Goal: Task Accomplishment & Management: Manage account settings

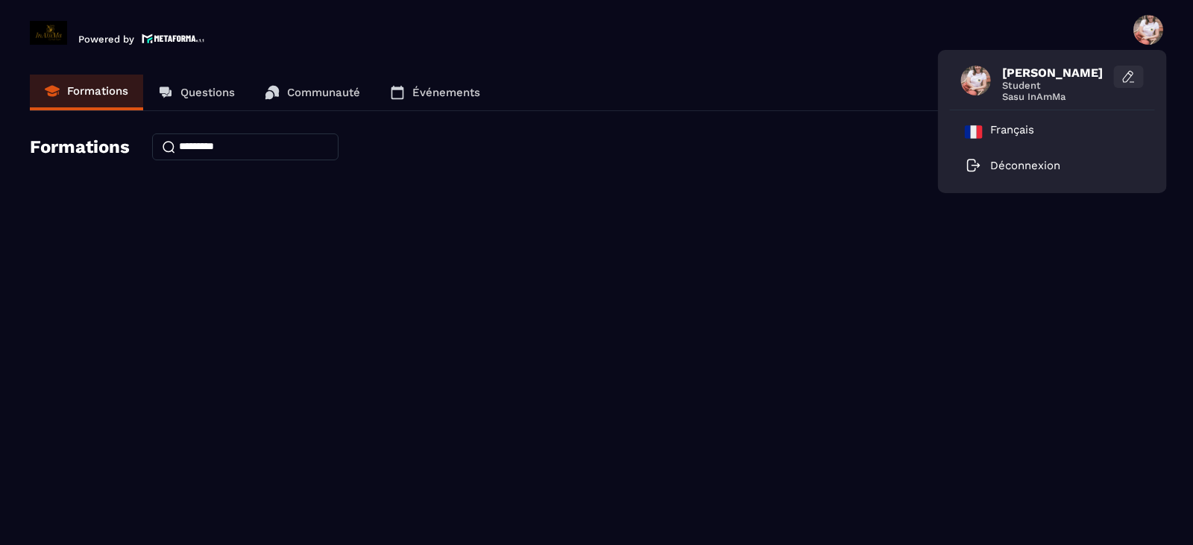
click at [1124, 81] on icon at bounding box center [1128, 76] width 15 height 15
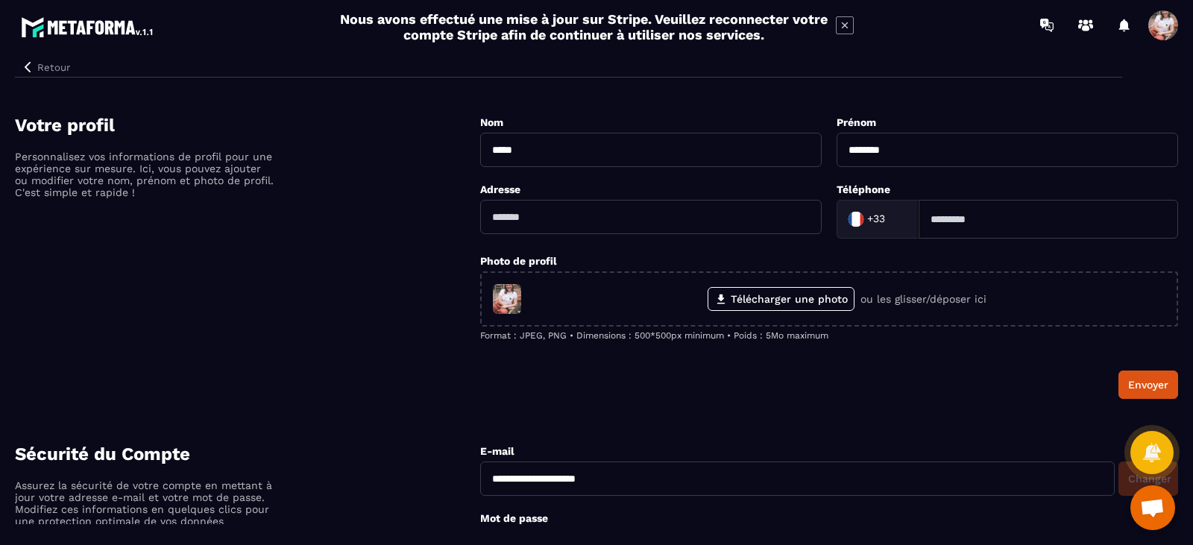
click at [415, 165] on div "Votre profil Personnalisez vos informations de profil pour une expérience sur m…" at bounding box center [247, 257] width 465 height 284
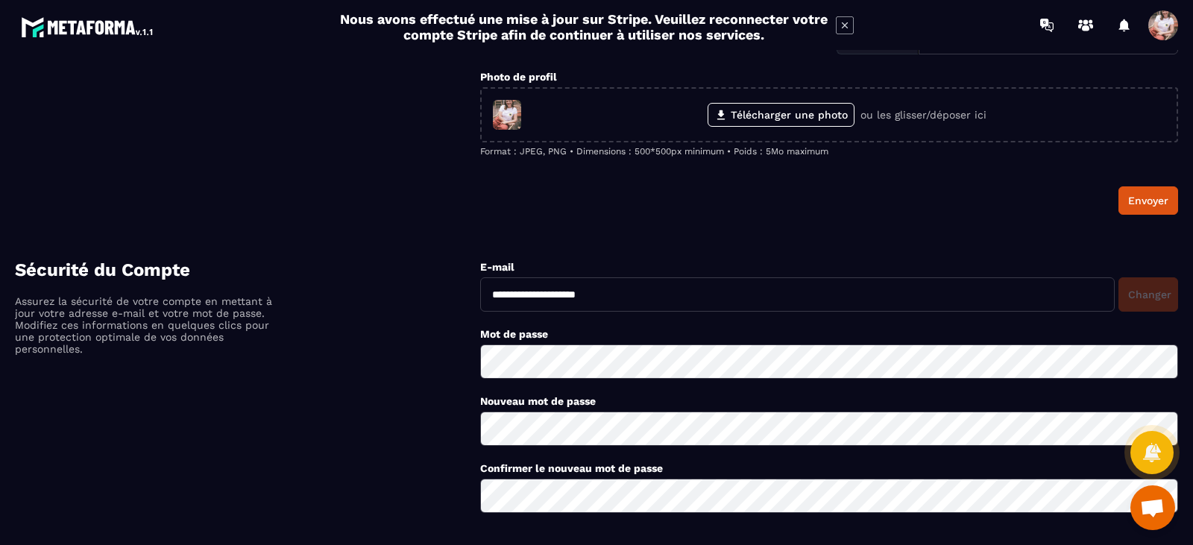
scroll to position [239, 0]
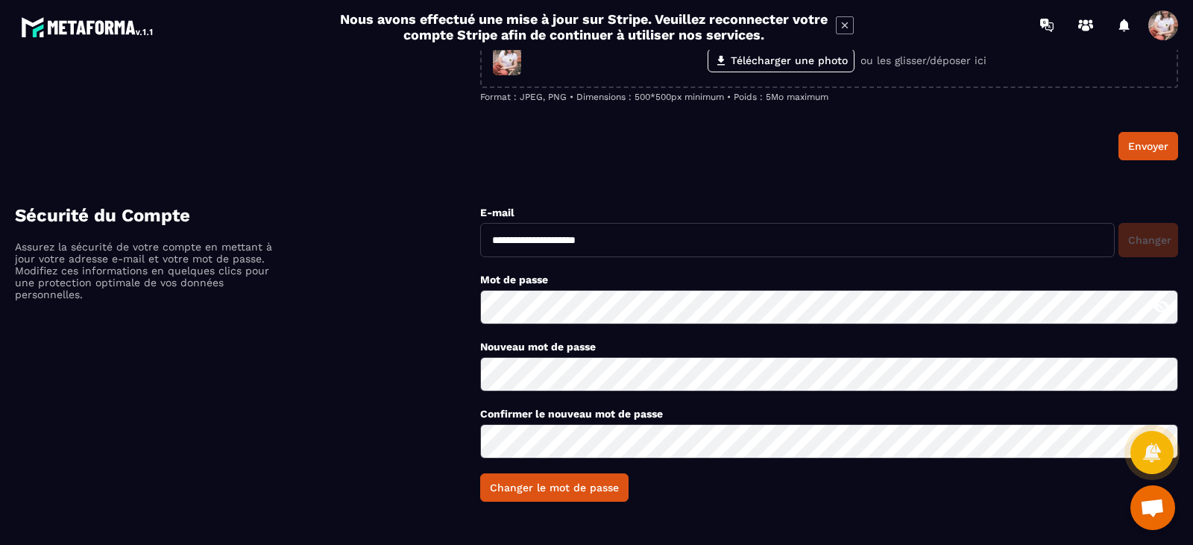
click at [1159, 306] on icon at bounding box center [1162, 307] width 18 height 18
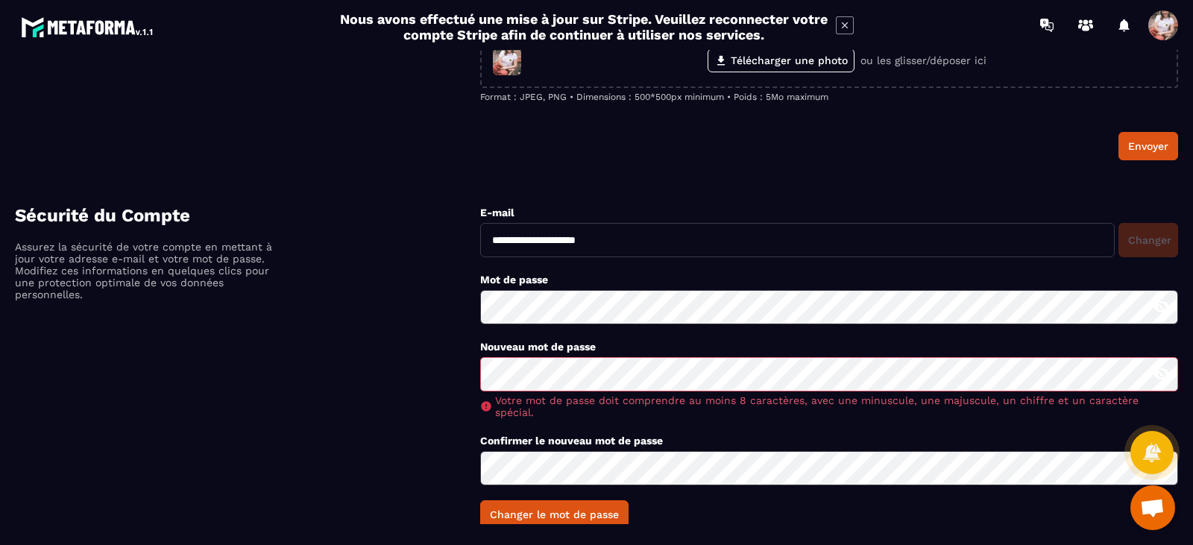
click at [1159, 372] on icon at bounding box center [1161, 374] width 16 height 13
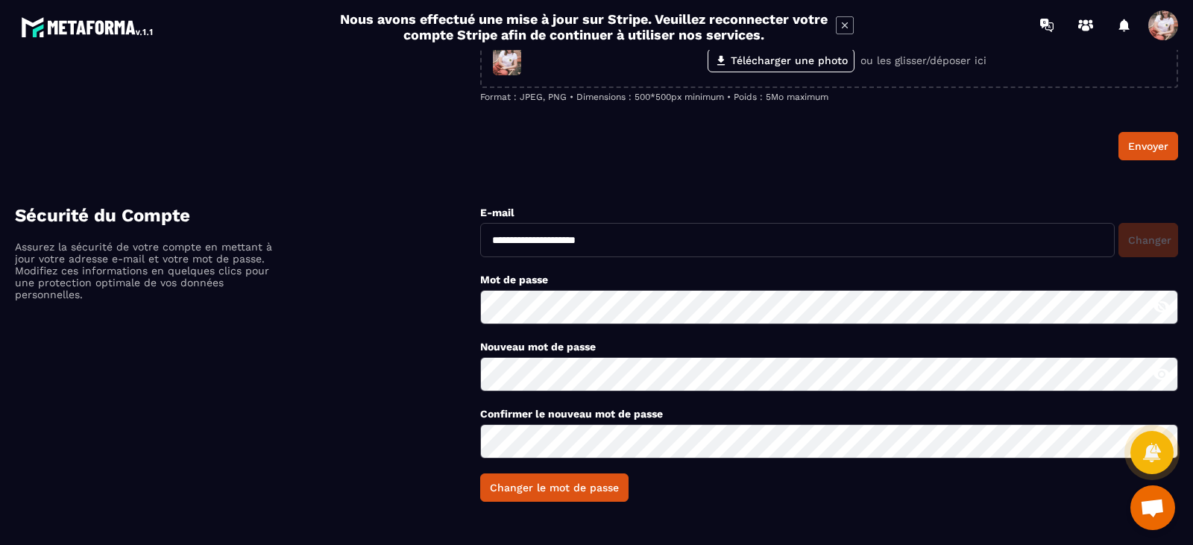
click at [1157, 372] on icon at bounding box center [1161, 374] width 16 height 11
click at [1157, 372] on icon at bounding box center [1161, 374] width 16 height 13
click at [951, 182] on section "Votre profil Personnalisez vos informations de profil pour une expérience sur m…" at bounding box center [596, 18] width 1163 height 329
click at [1168, 430] on div at bounding box center [1151, 453] width 43 height 66
click at [527, 493] on button "Changer le mot de passe" at bounding box center [554, 487] width 148 height 28
